Goal: Task Accomplishment & Management: Manage account settings

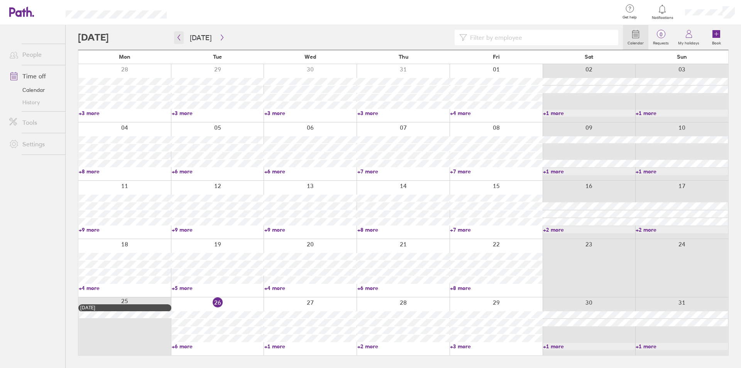
click at [183, 38] on button "button" at bounding box center [179, 37] width 10 height 13
